Goal: Task Accomplishment & Management: Manage account settings

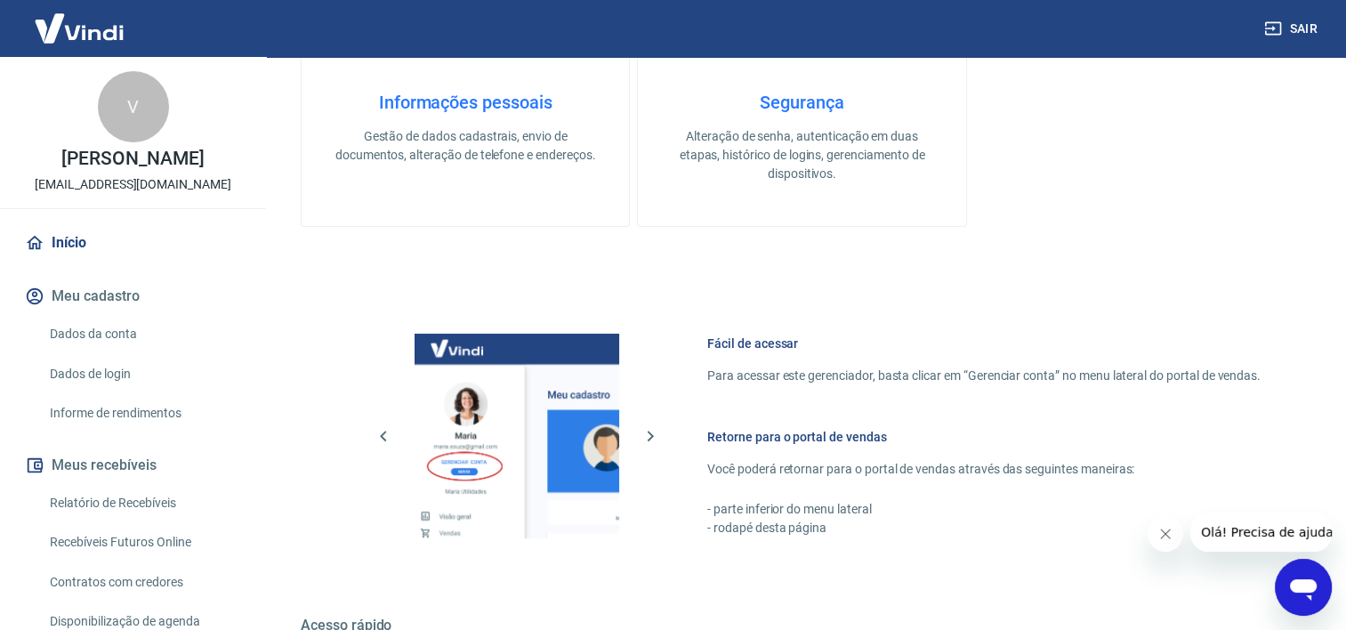
scroll to position [712, 0]
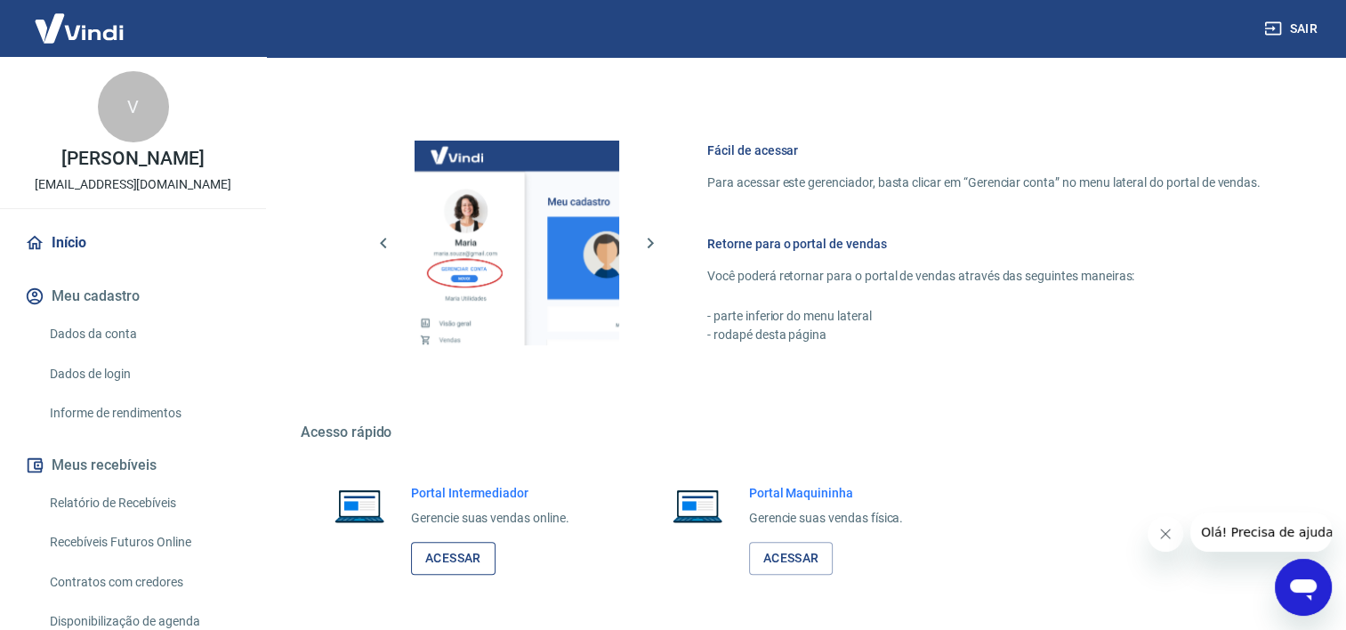
click at [462, 565] on link "Acessar" at bounding box center [453, 558] width 85 height 33
